Goal: Task Accomplishment & Management: Use online tool/utility

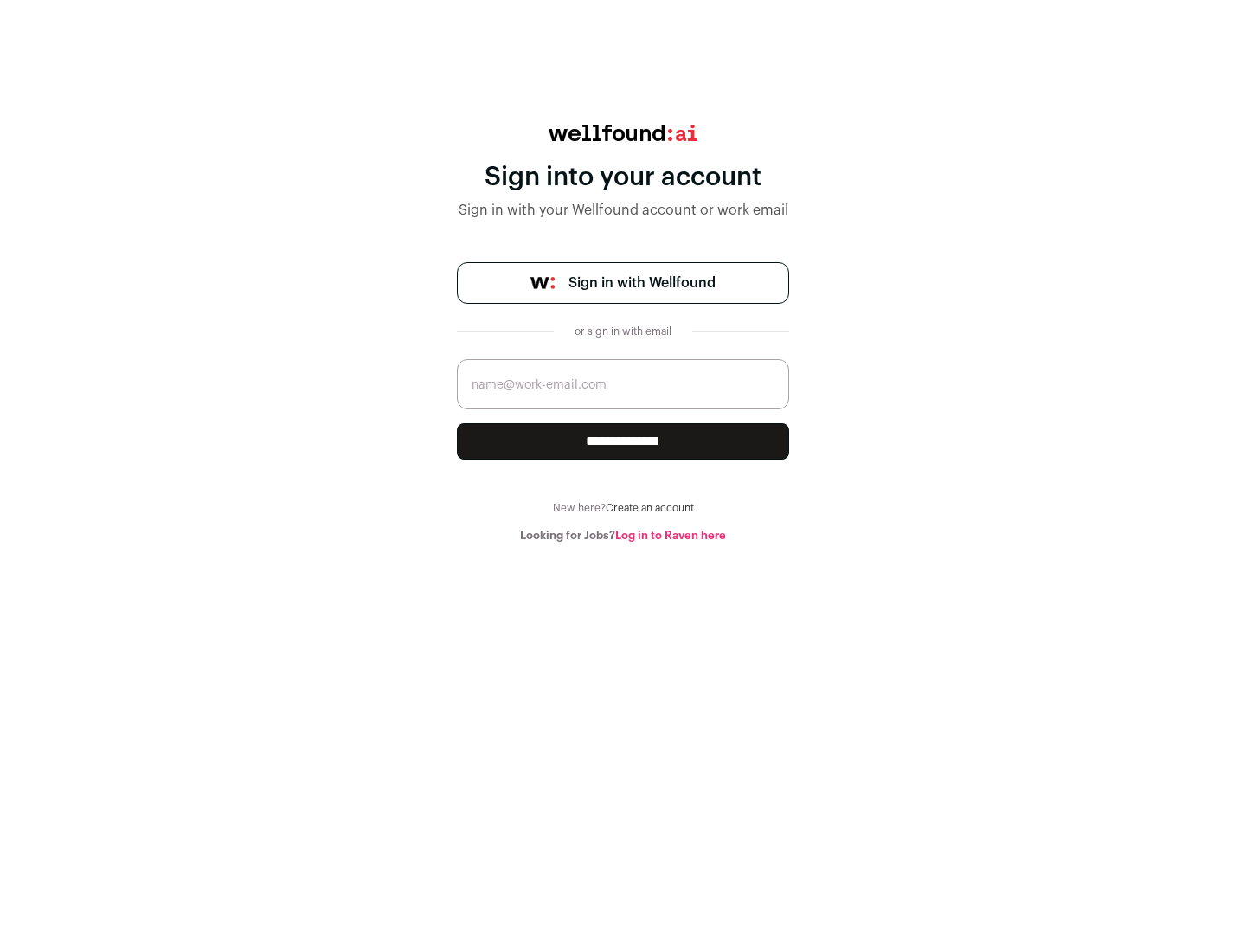
click at [641, 283] on span "Sign in with Wellfound" at bounding box center [642, 283] width 147 height 20
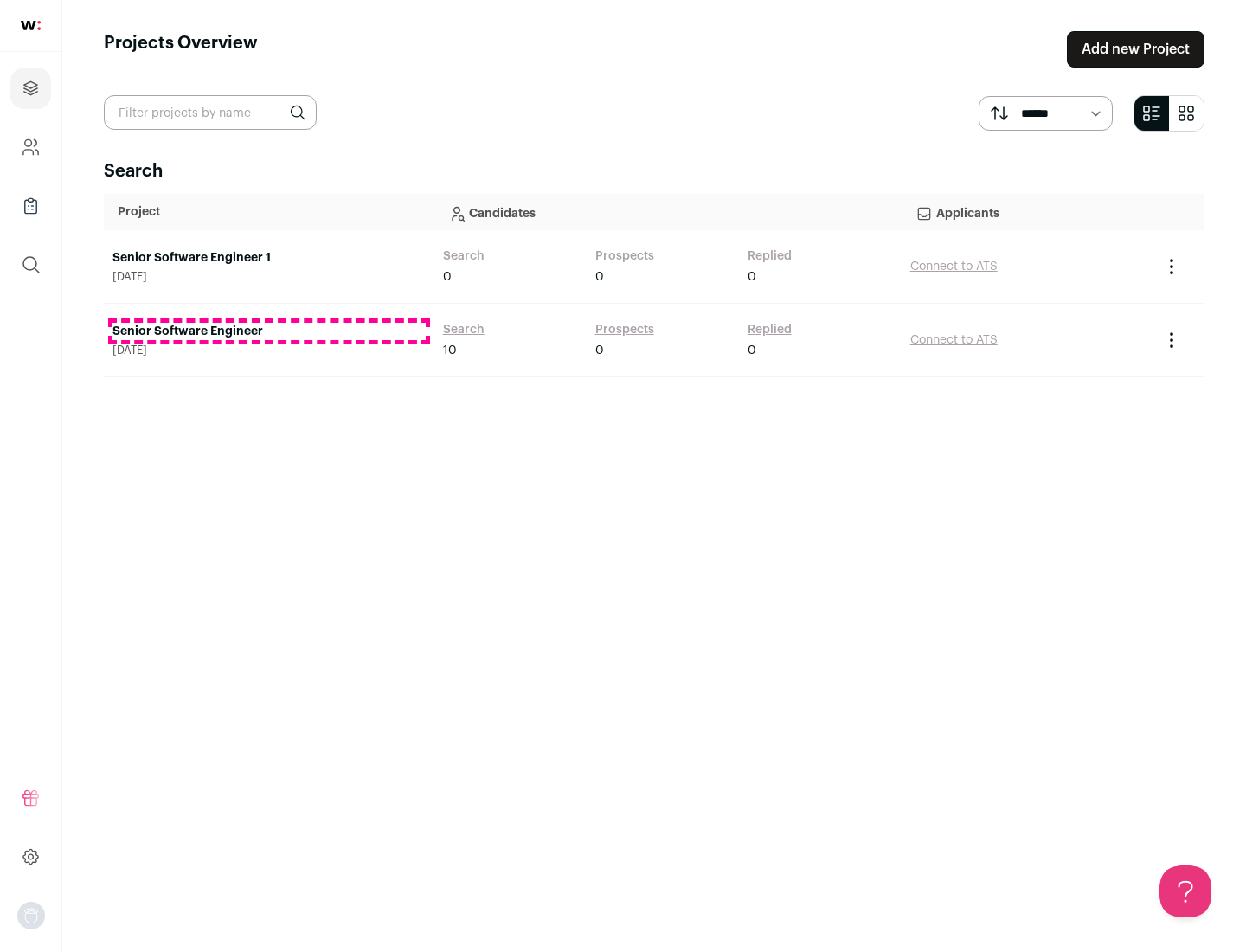
click at [268, 331] on link "Senior Software Engineer" at bounding box center [269, 331] width 313 height 18
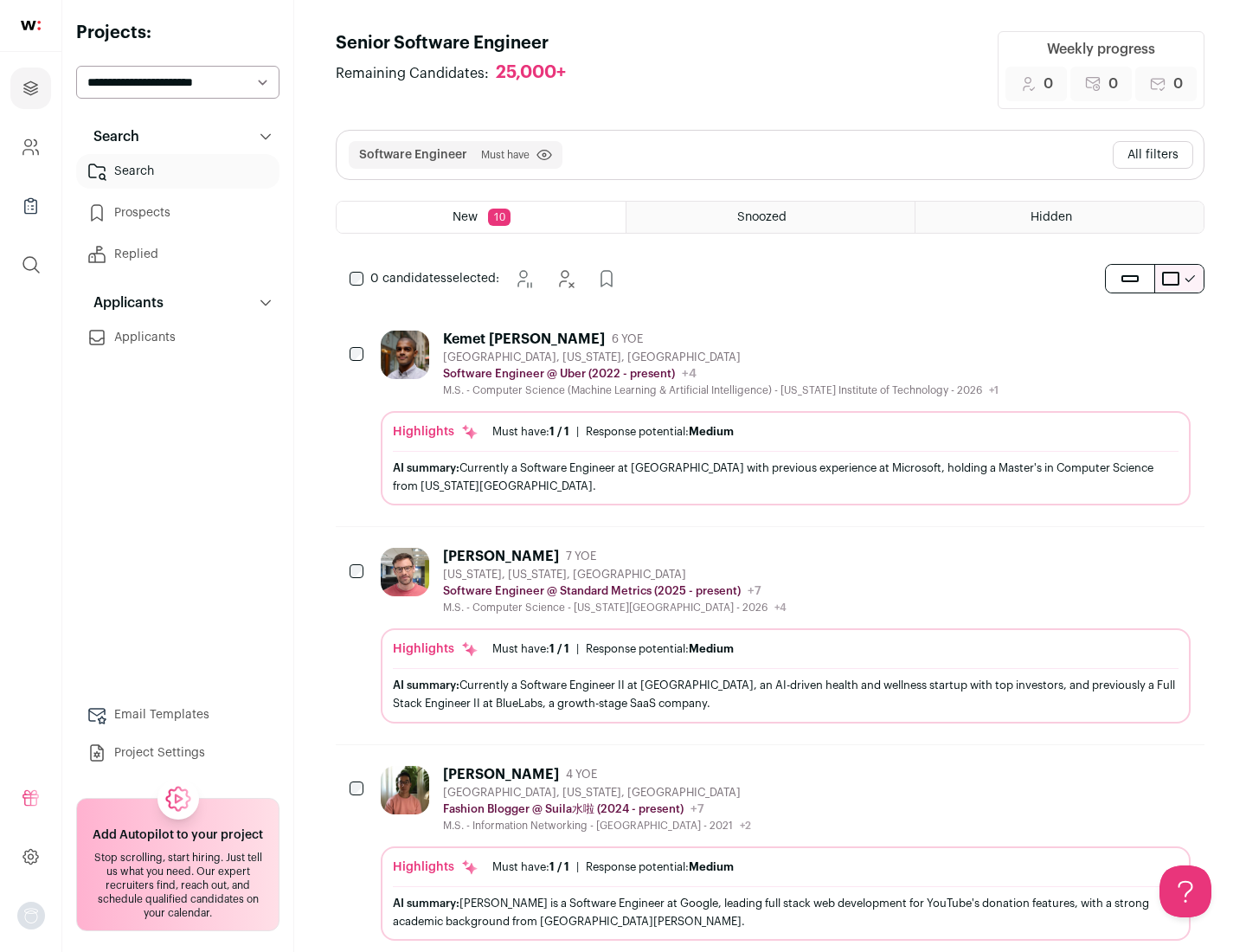
click at [770, 418] on div "Highlights Must have: 1 / 1 How many must haves have been fulfilled? | Response…" at bounding box center [786, 458] width 809 height 94
